Goal: Information Seeking & Learning: Learn about a topic

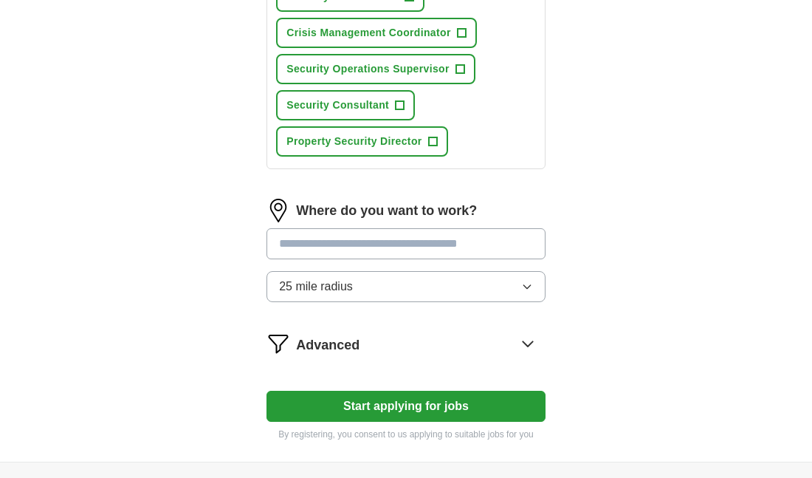
scroll to position [775, 0]
click at [537, 287] on button "25 mile radius" at bounding box center [406, 285] width 279 height 31
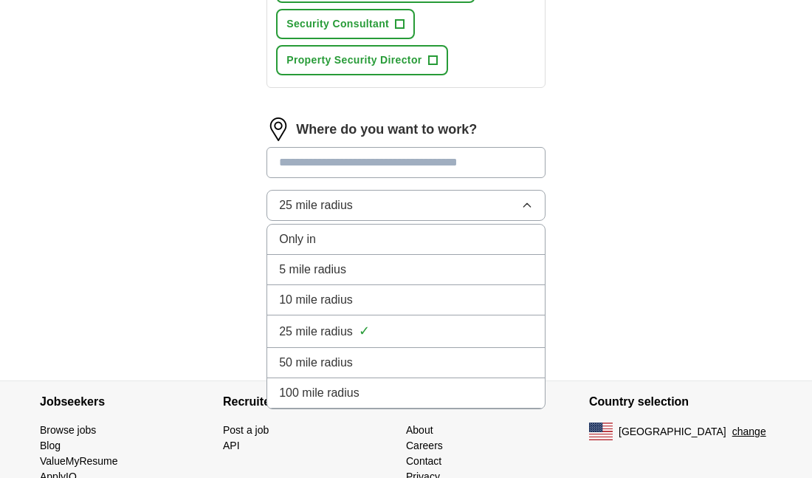
scroll to position [852, 0]
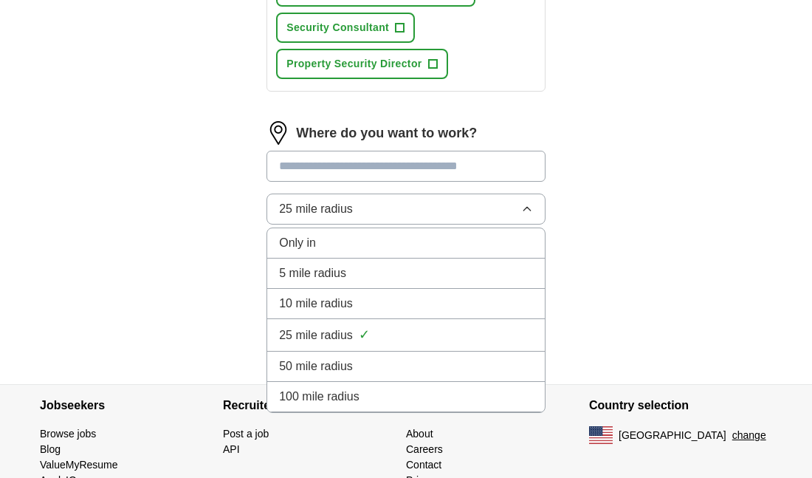
click at [528, 234] on div "Only in" at bounding box center [406, 243] width 254 height 18
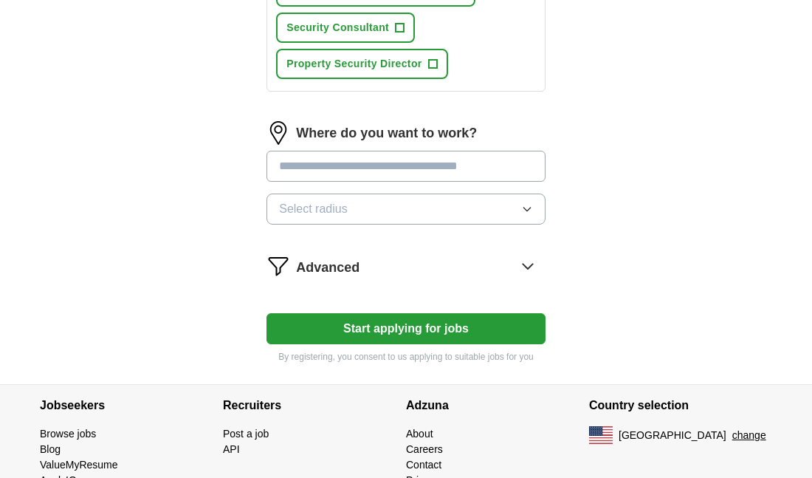
click at [527, 264] on icon at bounding box center [528, 266] width 10 height 5
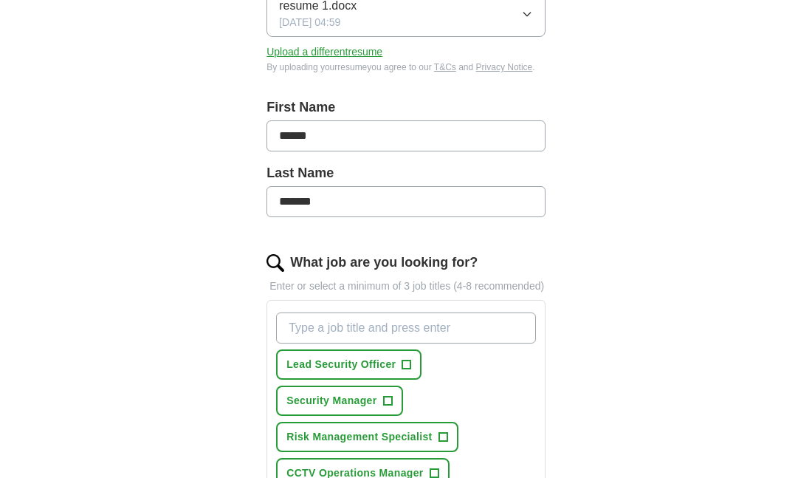
scroll to position [263, 0]
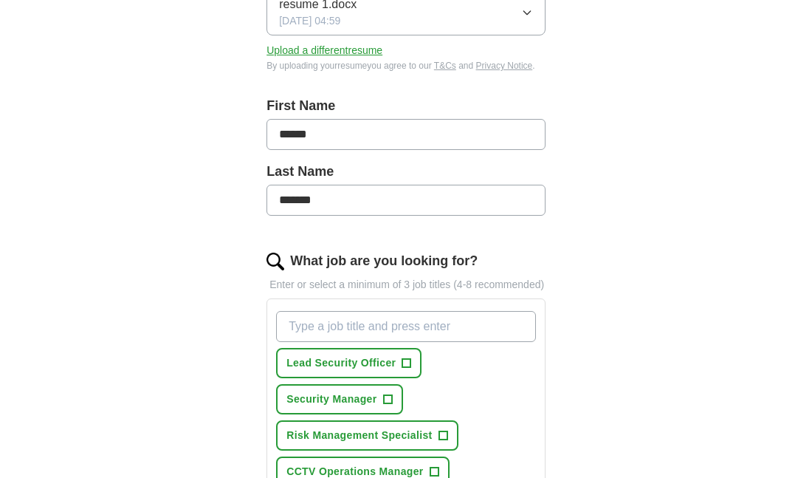
click at [513, 321] on input "What job are you looking for?" at bounding box center [406, 326] width 260 height 31
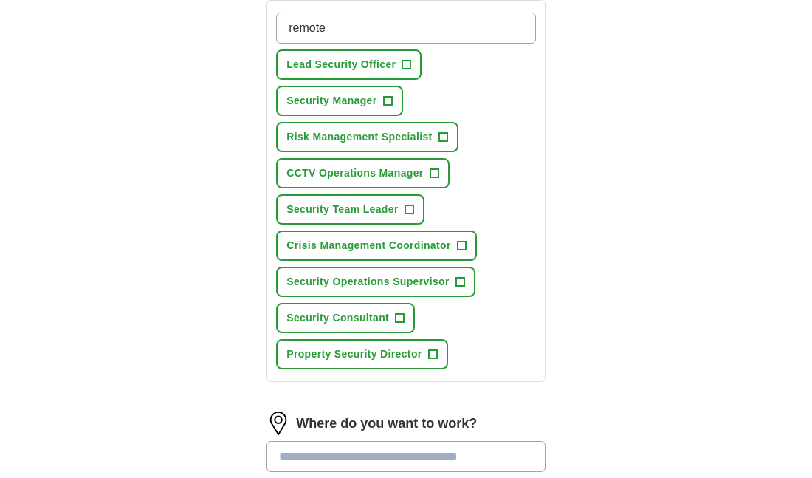
scroll to position [572, 0]
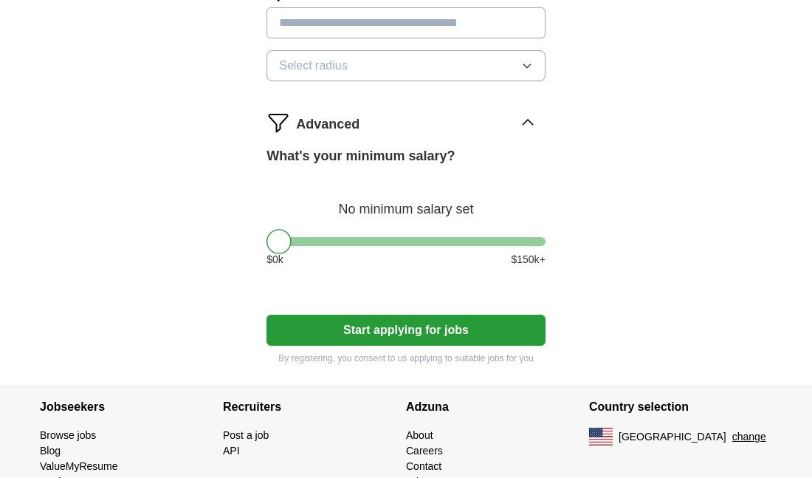
click at [513, 338] on button "Start applying for jobs" at bounding box center [406, 330] width 279 height 31
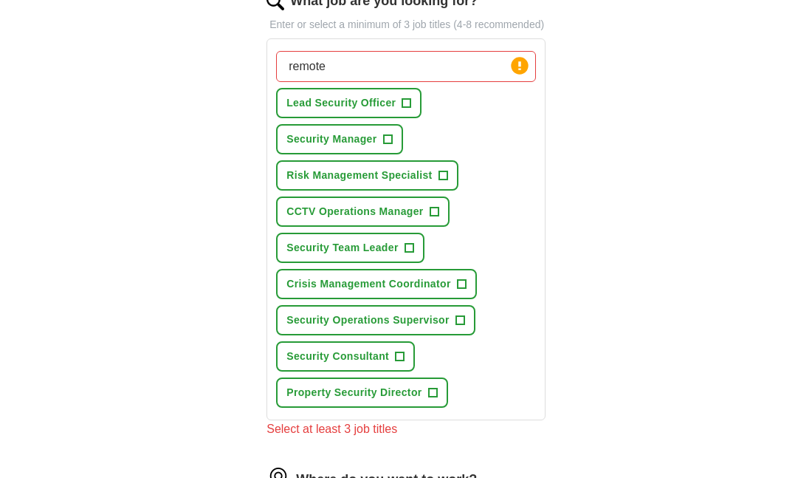
scroll to position [518, 0]
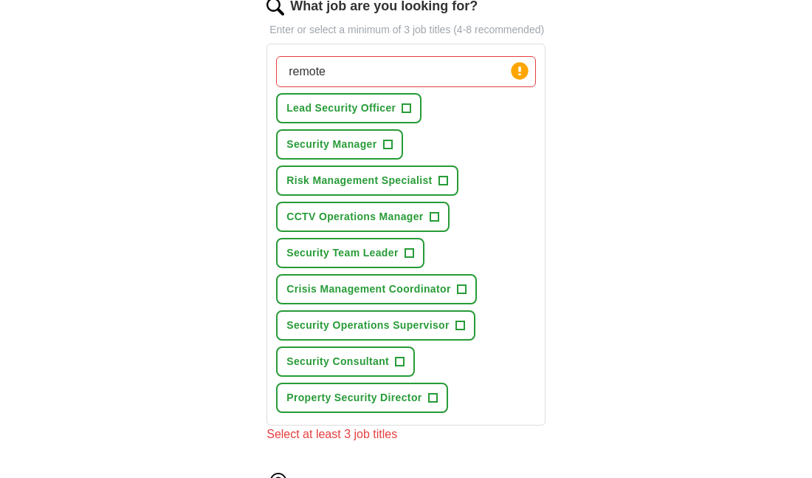
click at [472, 61] on input "remote" at bounding box center [406, 71] width 260 height 31
type input "r"
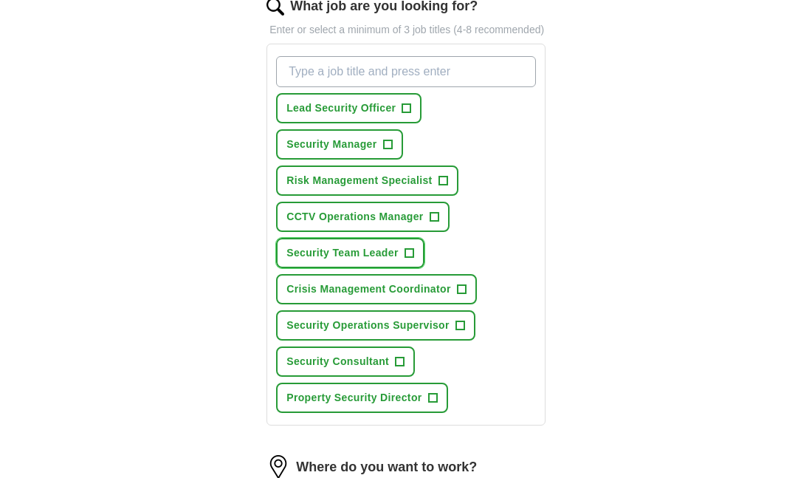
click at [408, 247] on span "+" at bounding box center [409, 253] width 9 height 12
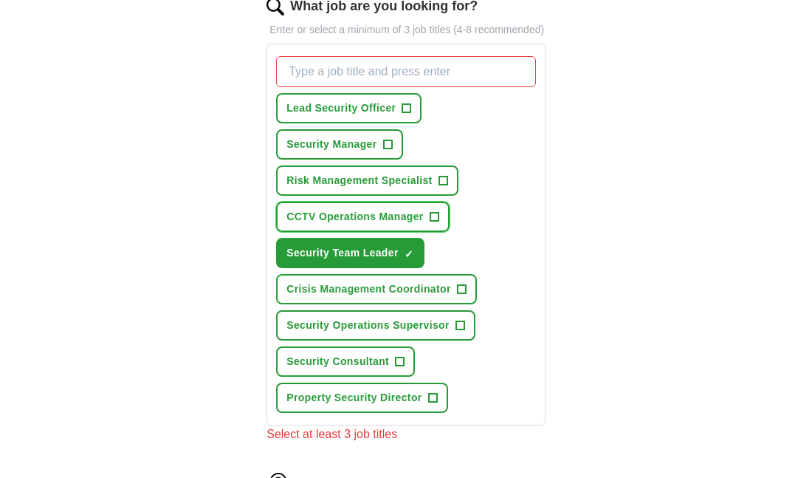
click at [436, 216] on span "+" at bounding box center [434, 217] width 9 height 12
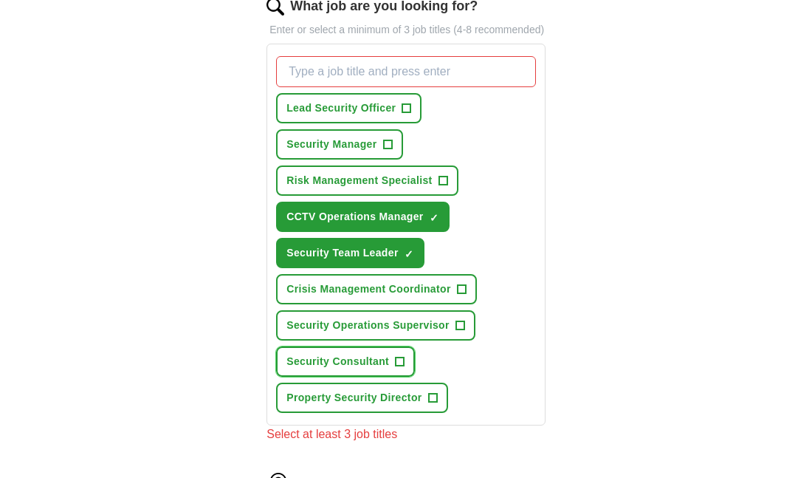
click at [399, 360] on span "+" at bounding box center [400, 362] width 9 height 12
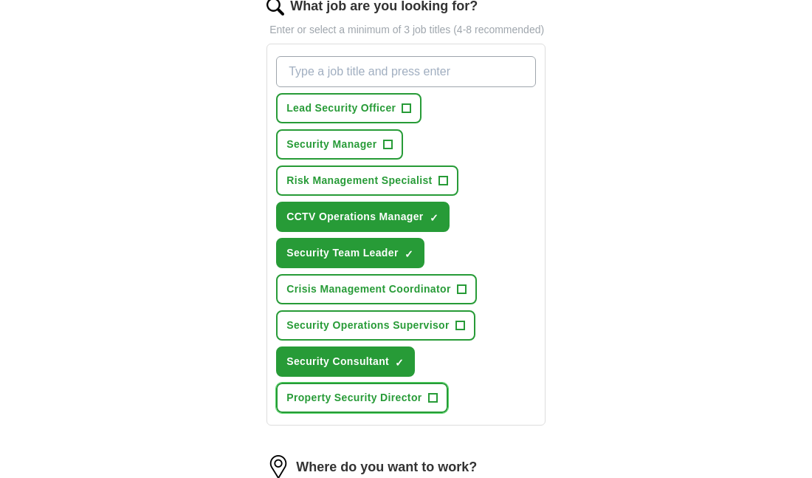
click at [428, 393] on span "+" at bounding box center [433, 398] width 10 height 10
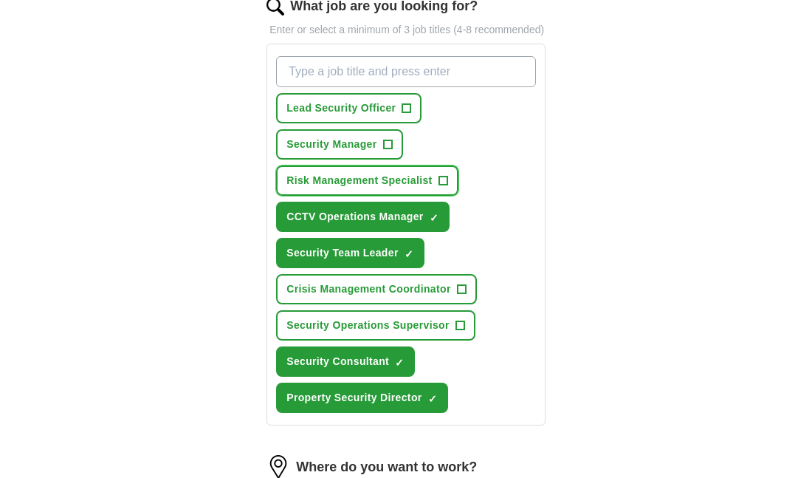
click at [445, 180] on span "+" at bounding box center [443, 181] width 9 height 12
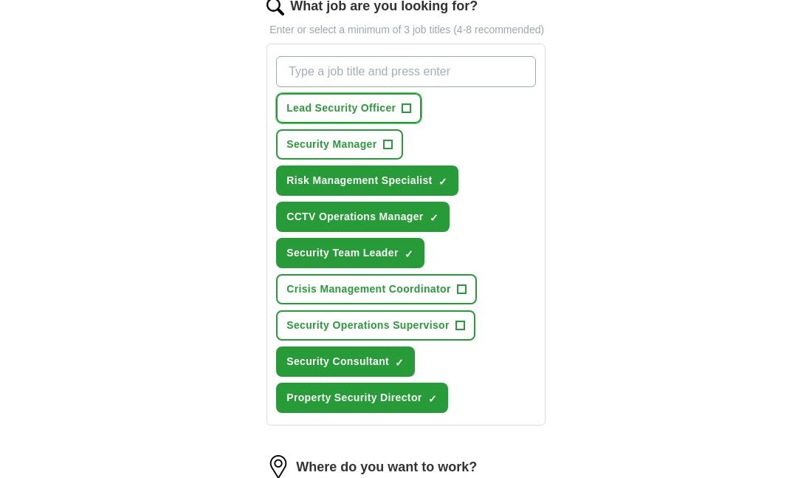
click at [408, 105] on span "+" at bounding box center [407, 109] width 9 height 12
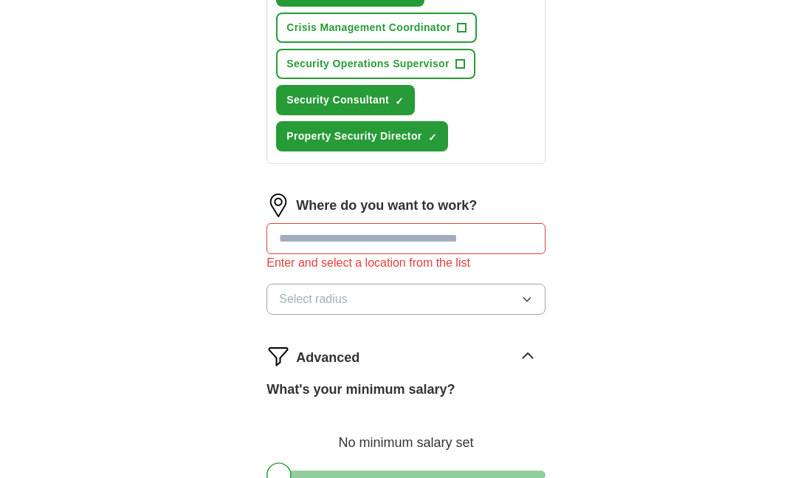
scroll to position [781, 0]
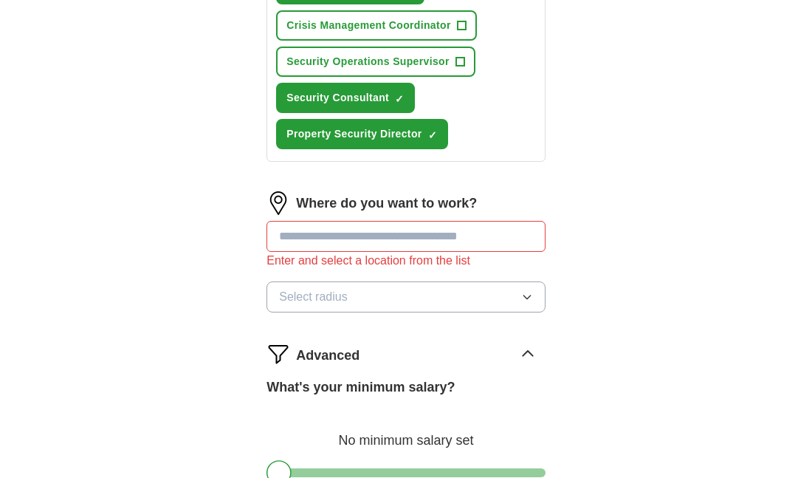
click at [523, 242] on input "text" at bounding box center [406, 236] width 279 height 31
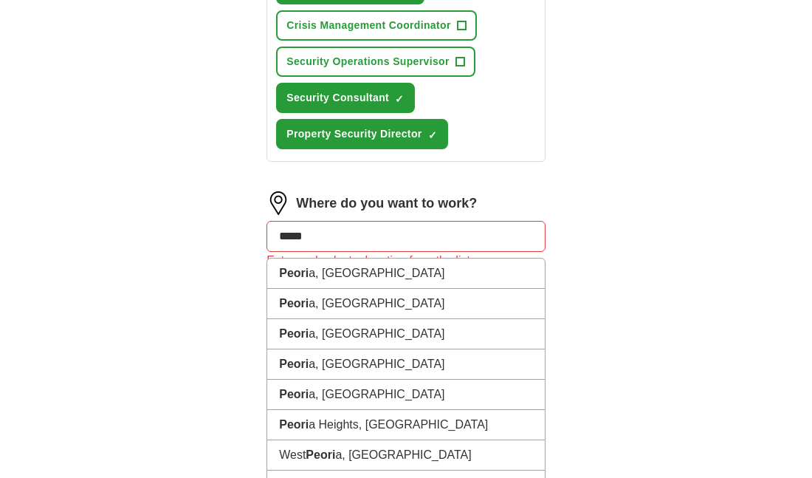
type input "******"
click at [496, 295] on li "Peoria , [GEOGRAPHIC_DATA]" at bounding box center [406, 304] width 278 height 30
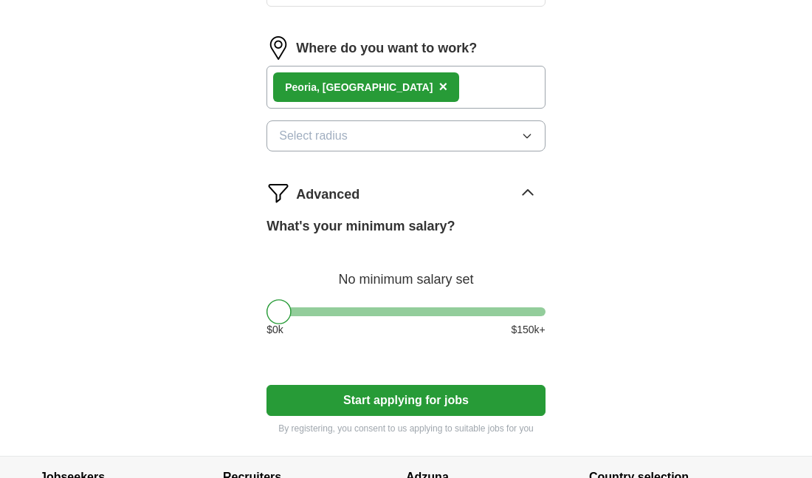
scroll to position [938, 0]
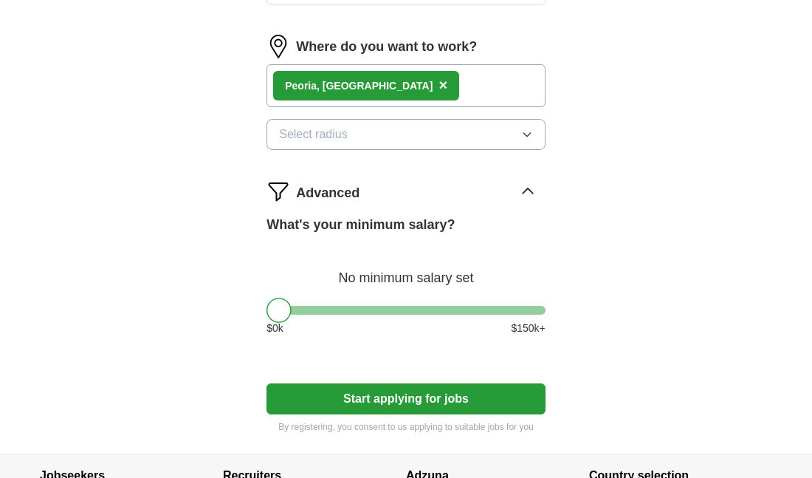
click at [523, 389] on button "Start applying for jobs" at bounding box center [406, 398] width 279 height 31
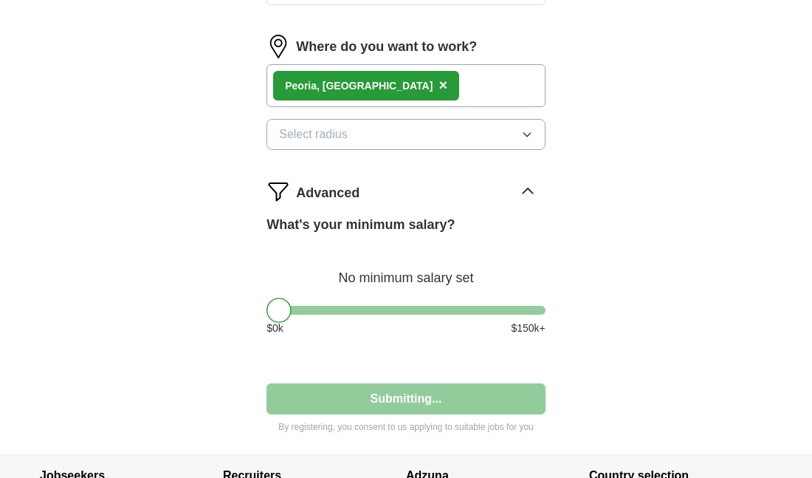
select select "**"
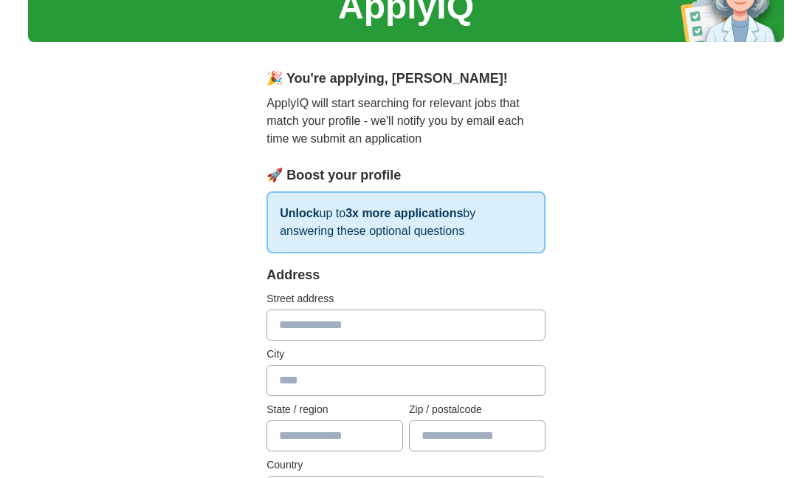
scroll to position [0, 0]
